Goal: Check status: Check status

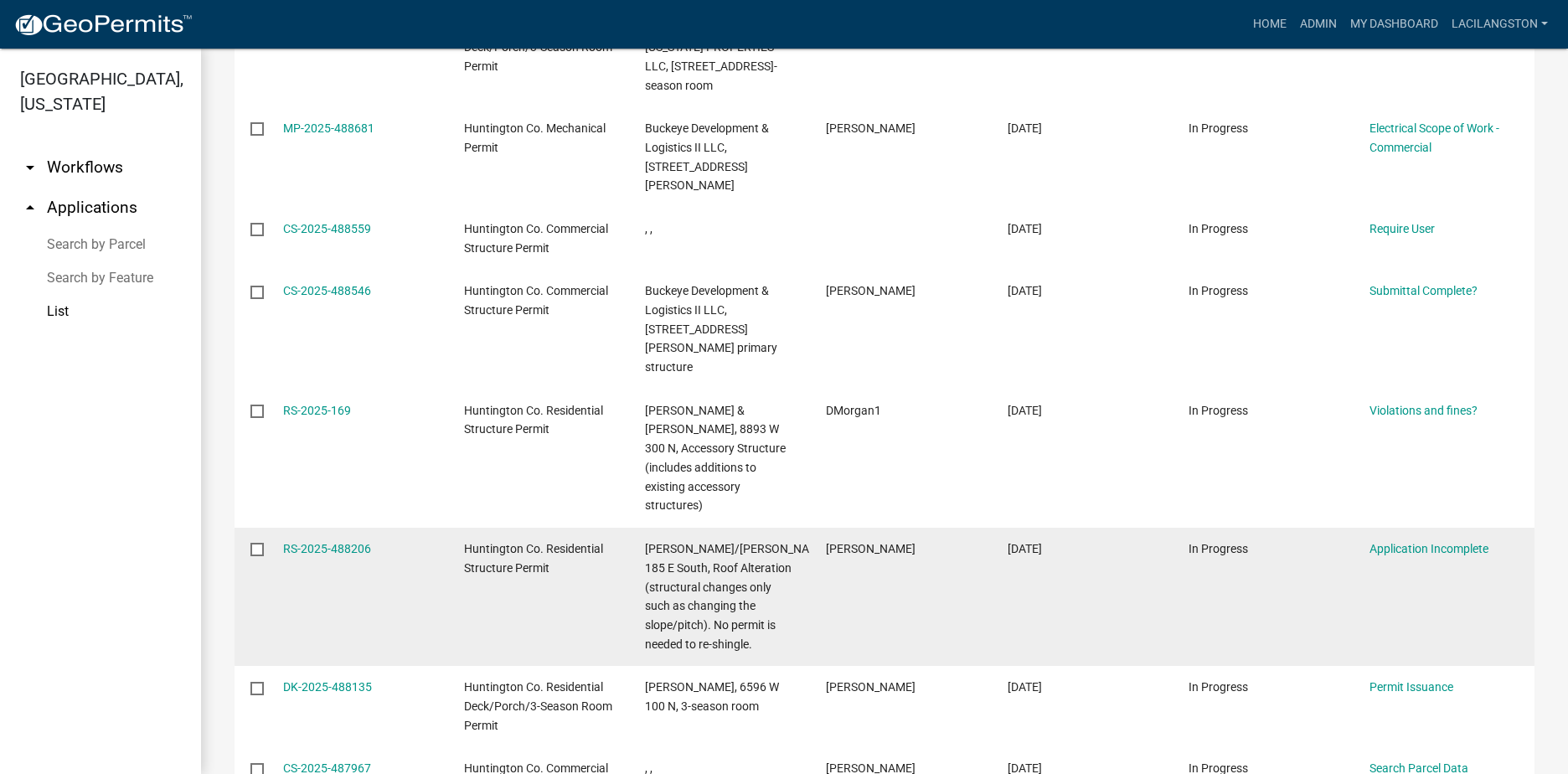
scroll to position [167, 0]
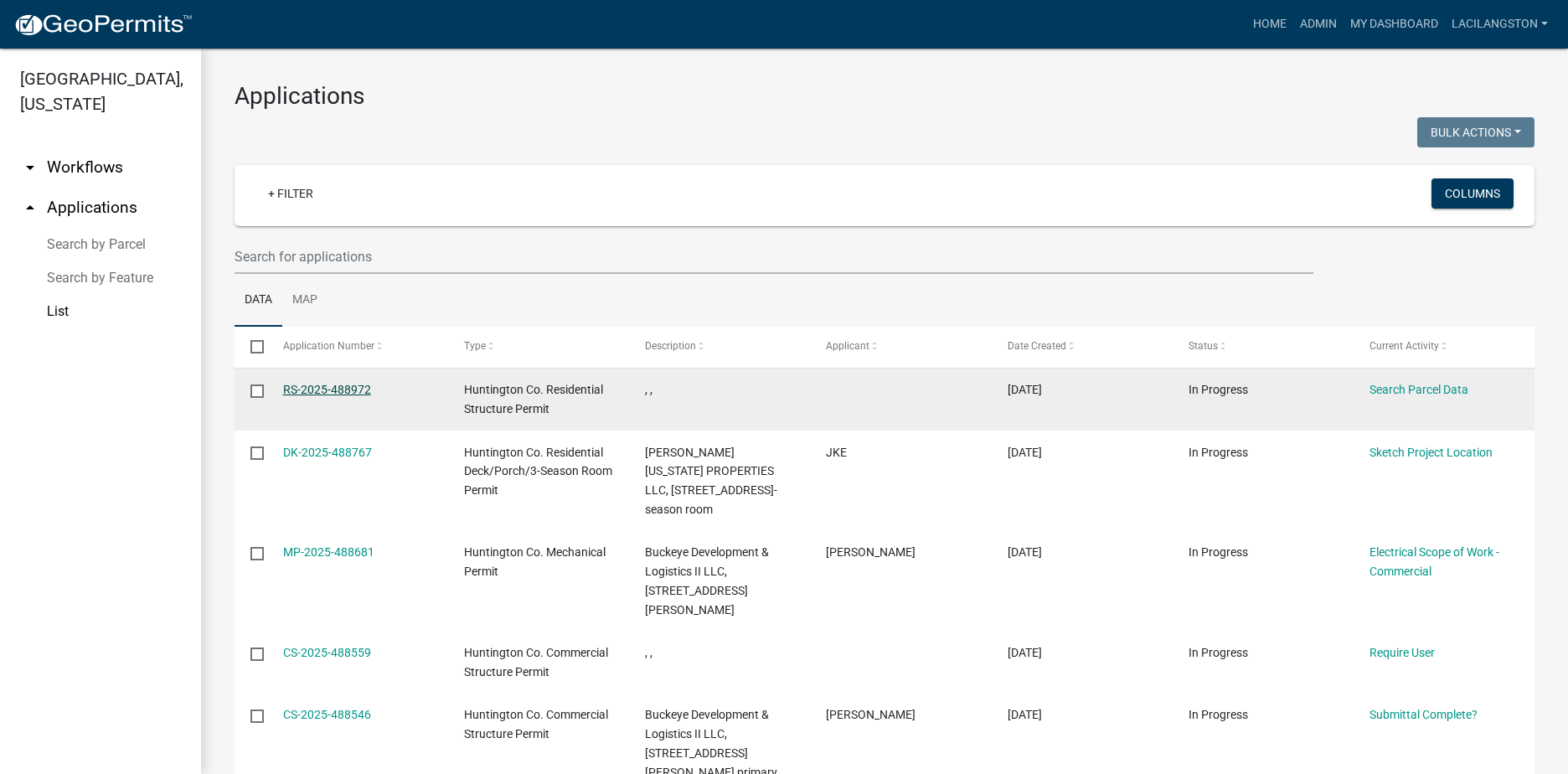
click at [313, 388] on link "RS-2025-488972" at bounding box center [327, 390] width 88 height 14
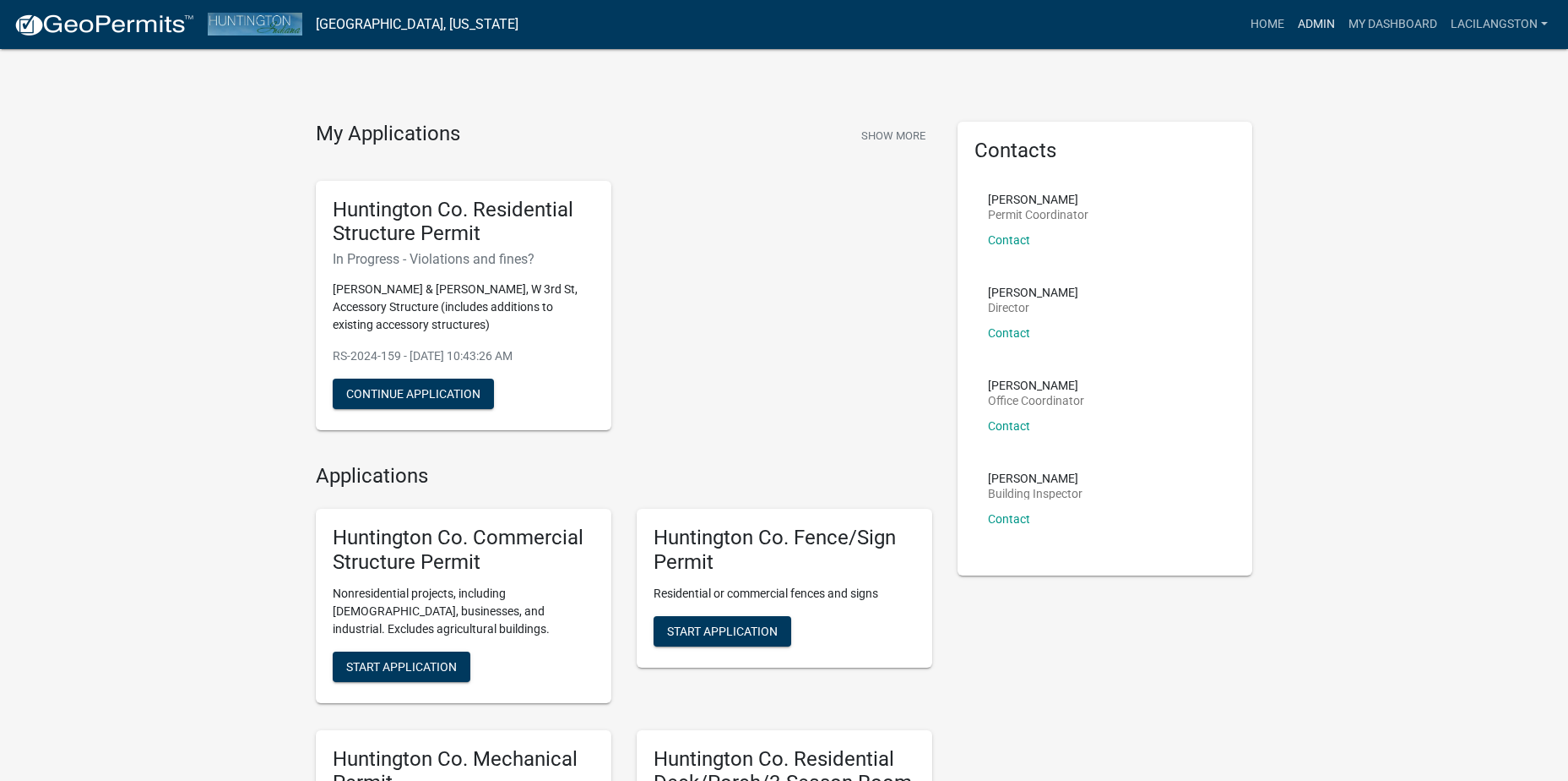
click at [1306, 27] on link "Admin" at bounding box center [1316, 24] width 51 height 32
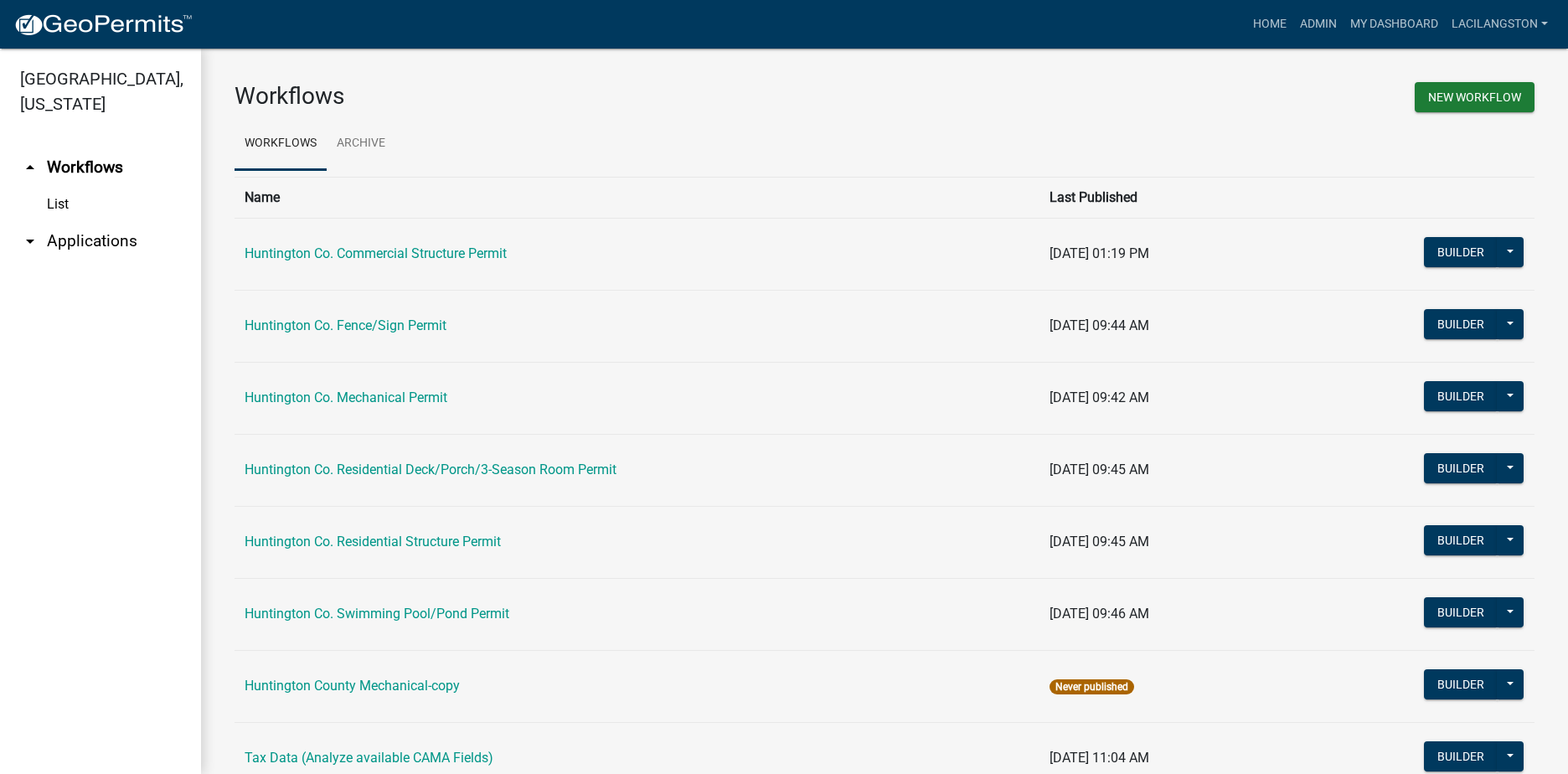
click at [83, 255] on link "arrow_drop_down Applications" at bounding box center [101, 240] width 201 height 40
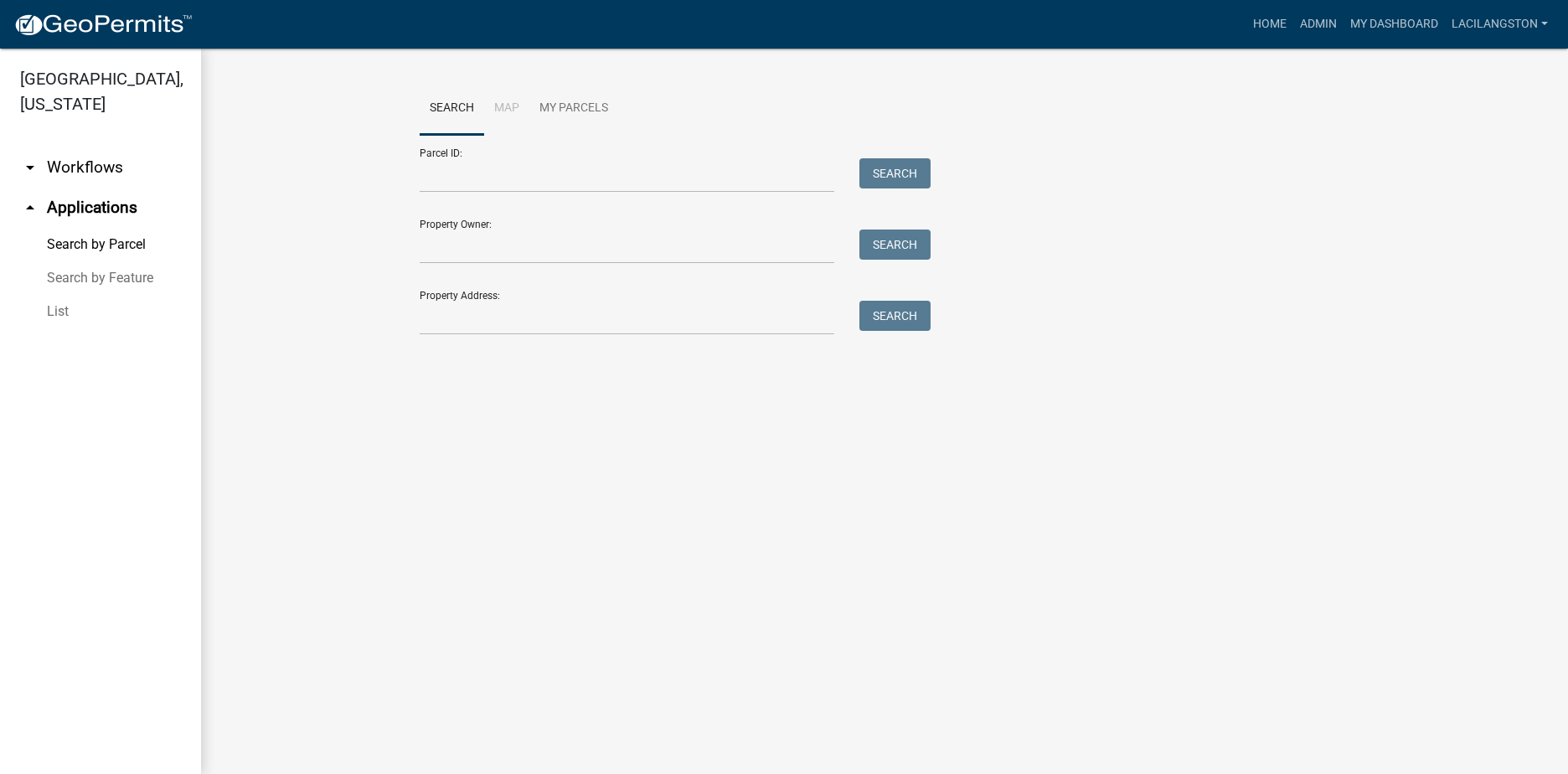
click at [67, 315] on link "List" at bounding box center [101, 311] width 201 height 33
